Goal: Find specific page/section: Find specific page/section

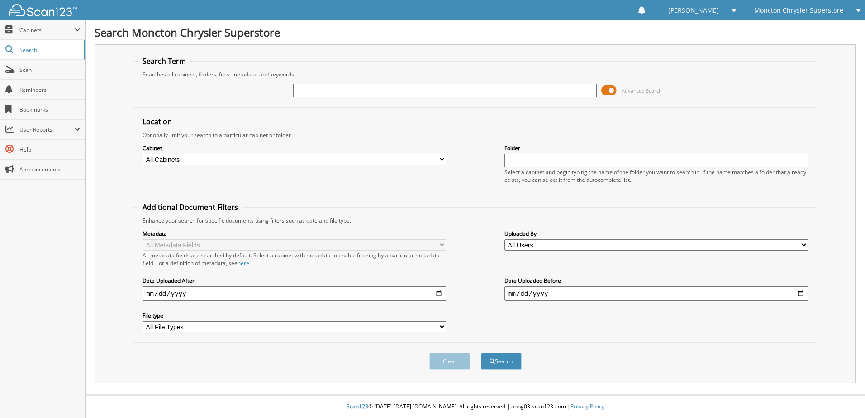
click at [303, 88] on input "text" at bounding box center [445, 91] width 304 height 14
type input "508394"
click at [606, 90] on span at bounding box center [608, 91] width 15 height 14
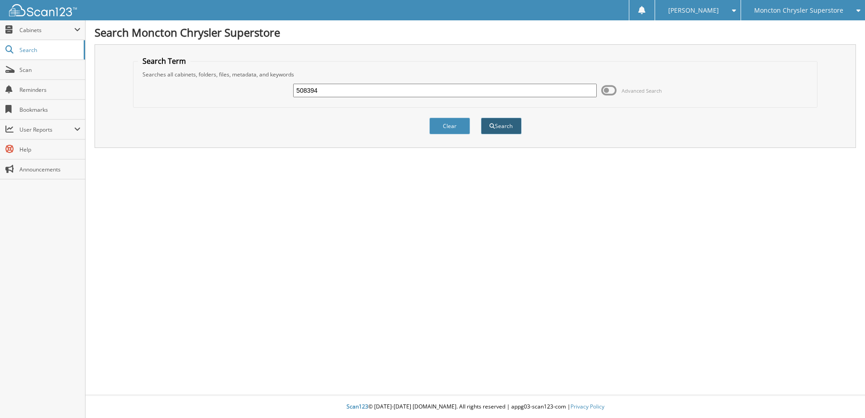
click at [504, 126] on button "Search" at bounding box center [501, 126] width 41 height 17
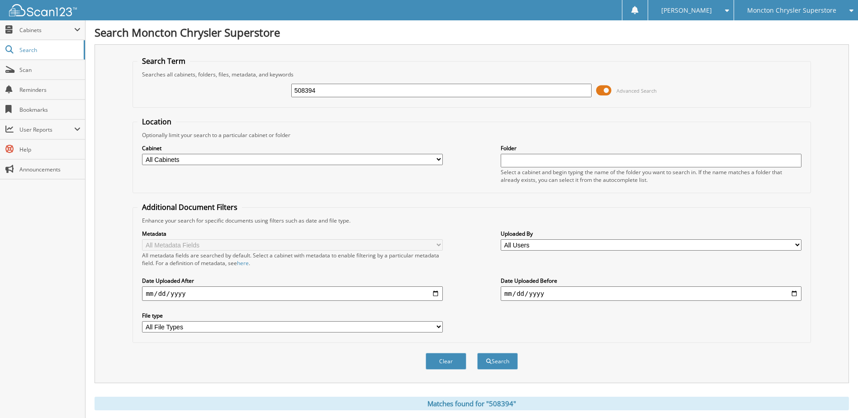
click at [602, 93] on span at bounding box center [603, 91] width 15 height 14
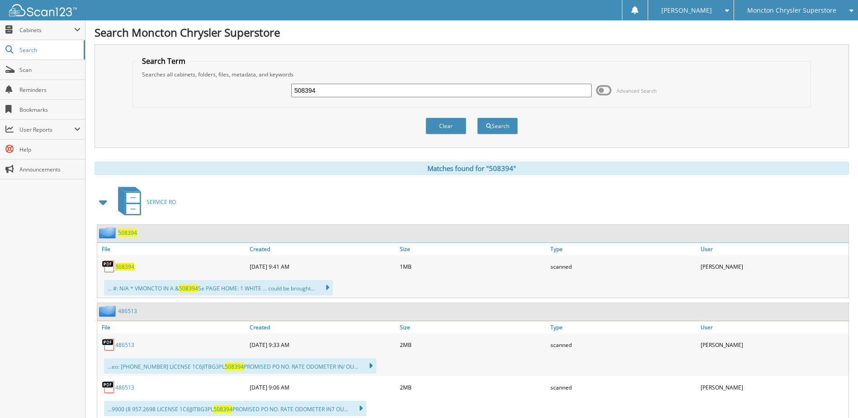
click at [128, 269] on span "508394" at bounding box center [124, 267] width 19 height 8
